Goal: Information Seeking & Learning: Learn about a topic

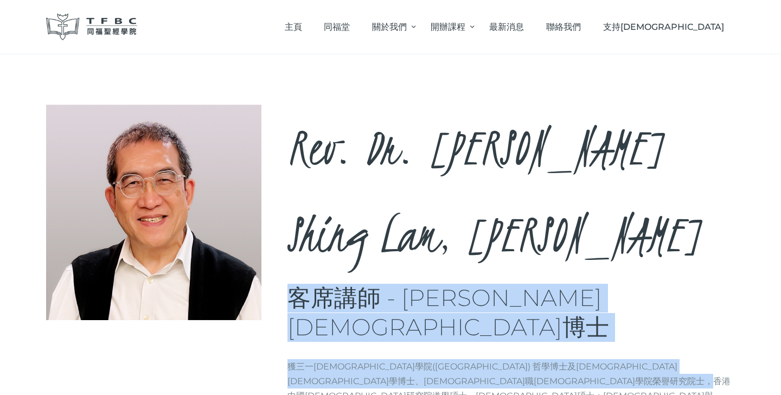
drag, startPoint x: 294, startPoint y: 215, endPoint x: 344, endPoint y: 291, distance: 90.9
click at [344, 291] on div "Rev. Dr. [PERSON_NAME], [PERSON_NAME] 客席講師 - [PERSON_NAME][DEMOGRAPHIC_DATA]博士 …" at bounding box center [512, 281] width 448 height 352
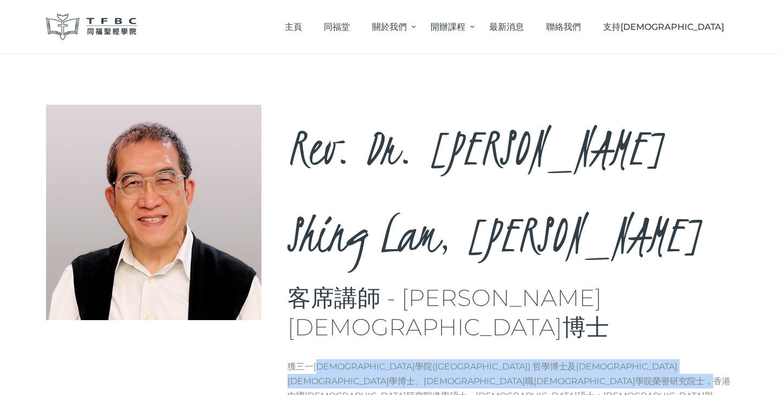
drag, startPoint x: 344, startPoint y: 291, endPoint x: 318, endPoint y: 252, distance: 46.7
click at [318, 252] on div "Rev. Dr. [PERSON_NAME], [PERSON_NAME] 客席講師 - [PERSON_NAME][DEMOGRAPHIC_DATA]博士 …" at bounding box center [512, 281] width 448 height 352
drag, startPoint x: 320, startPoint y: 239, endPoint x: 396, endPoint y: 286, distance: 89.7
click at [396, 286] on div "Rev. Dr. [PERSON_NAME], [PERSON_NAME] 客席講師 - [PERSON_NAME][DEMOGRAPHIC_DATA]博士 …" at bounding box center [512, 281] width 448 height 352
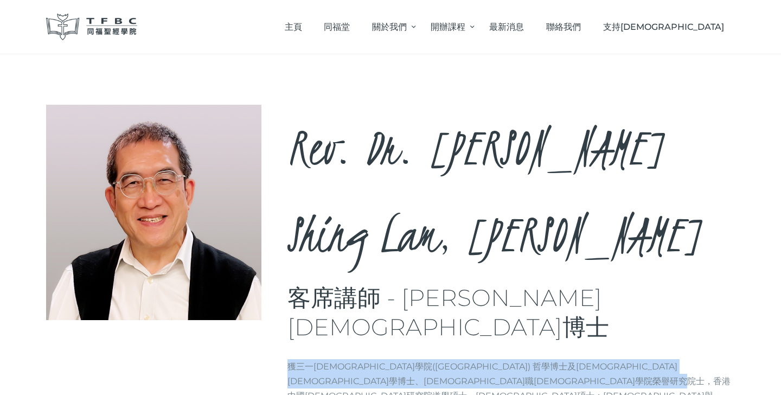
click at [469, 308] on div "Rev. Dr. [PERSON_NAME], [PERSON_NAME] 客席講師 - [PERSON_NAME][DEMOGRAPHIC_DATA]博士 …" at bounding box center [390, 281] width 689 height 352
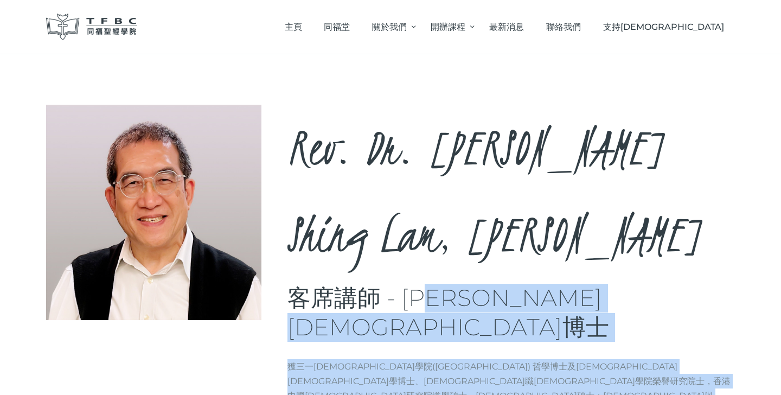
drag, startPoint x: 469, startPoint y: 308, endPoint x: 445, endPoint y: 222, distance: 88.8
click at [445, 222] on div "Rev. Dr. [PERSON_NAME], [PERSON_NAME] 客席講師 - [PERSON_NAME][DEMOGRAPHIC_DATA]博士 …" at bounding box center [390, 281] width 689 height 352
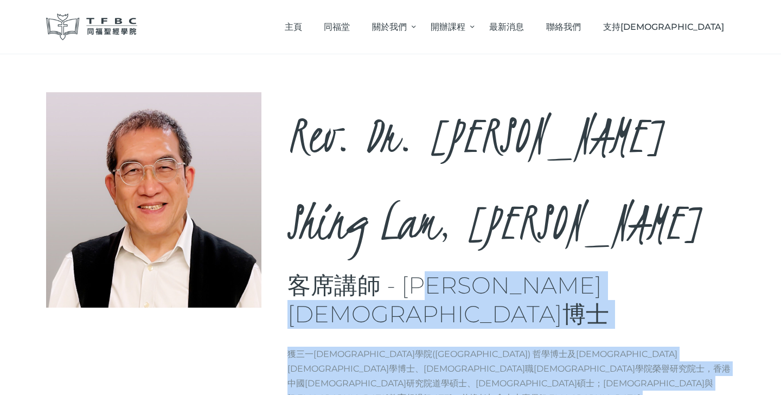
click at [445, 222] on div "Rev. Dr. [PERSON_NAME], [PERSON_NAME] 客席講師 - [PERSON_NAME][DEMOGRAPHIC_DATA]博士 …" at bounding box center [512, 268] width 448 height 352
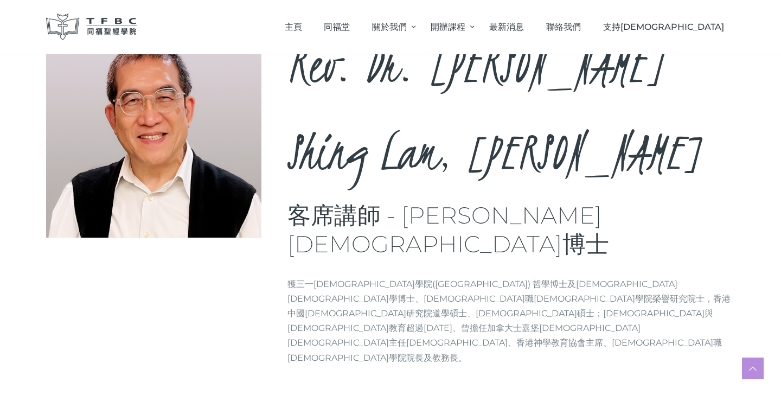
scroll to position [201, 0]
